Goal: Task Accomplishment & Management: Use online tool/utility

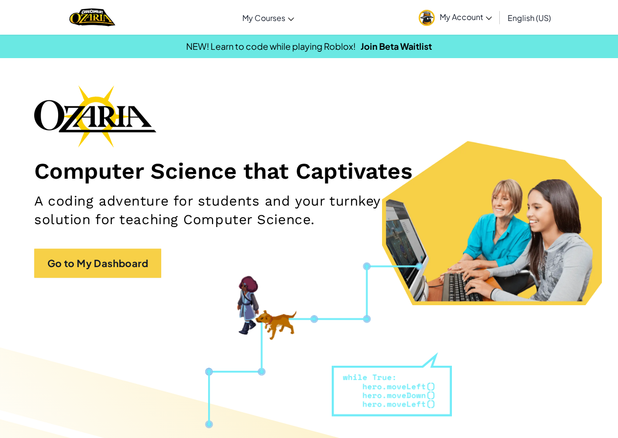
click at [440, 16] on span "My Account" at bounding box center [465, 17] width 52 height 10
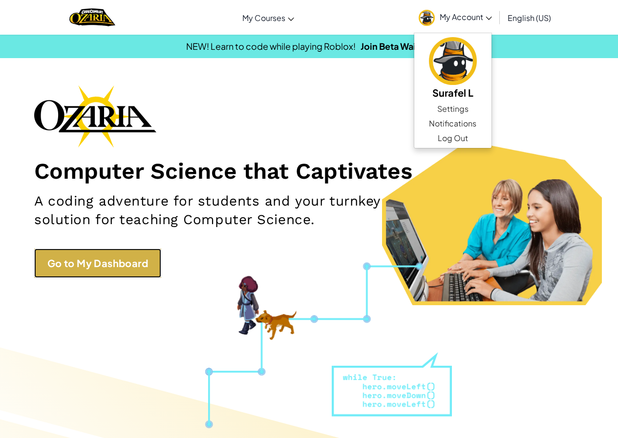
click at [89, 266] on link "Go to My Dashboard" at bounding box center [97, 262] width 127 height 29
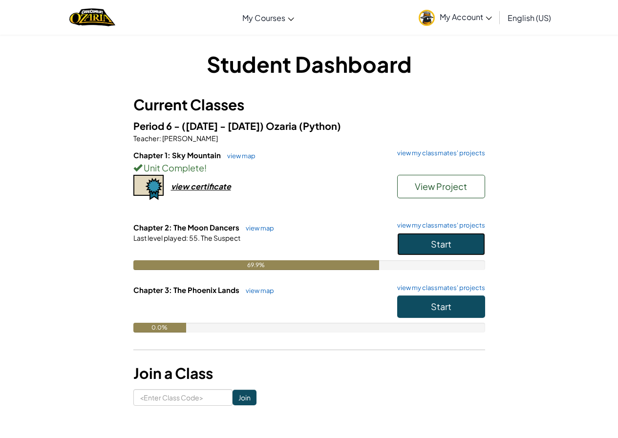
click at [413, 239] on button "Start" at bounding box center [441, 244] width 88 height 22
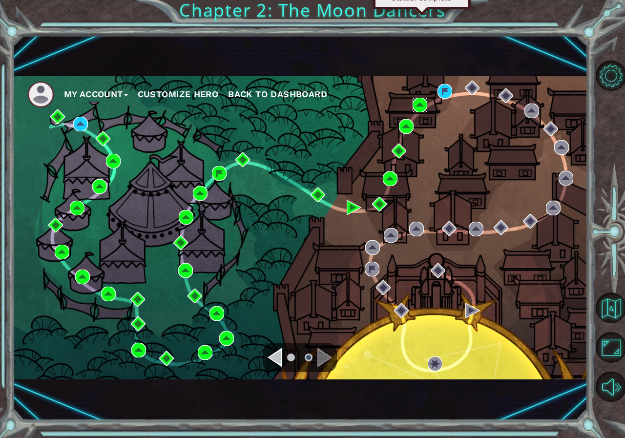
click at [422, 106] on img at bounding box center [419, 105] width 15 height 15
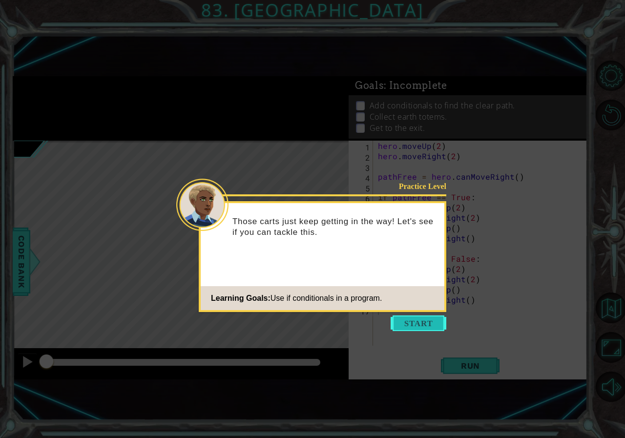
click at [401, 327] on button "Start" at bounding box center [419, 323] width 56 height 16
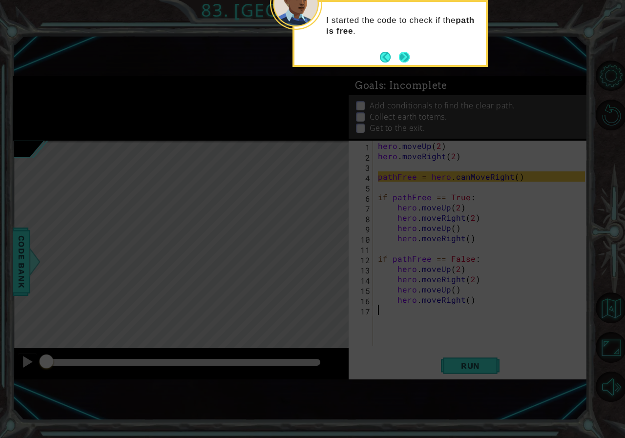
click at [410, 54] on button "Next" at bounding box center [404, 57] width 11 height 11
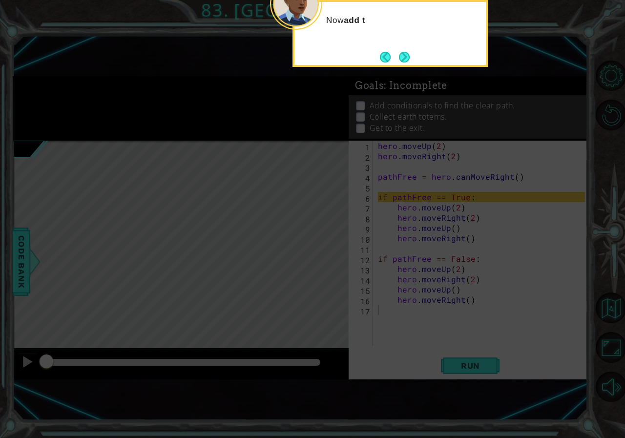
click at [410, 54] on button "Next" at bounding box center [404, 57] width 11 height 11
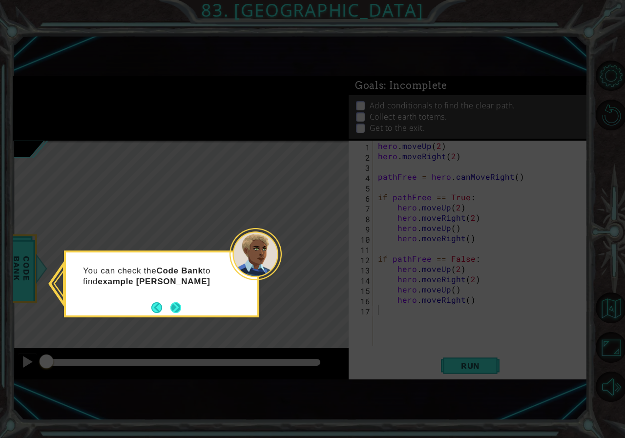
click at [181, 305] on button "Next" at bounding box center [175, 307] width 11 height 11
